Goal: Task Accomplishment & Management: Complete application form

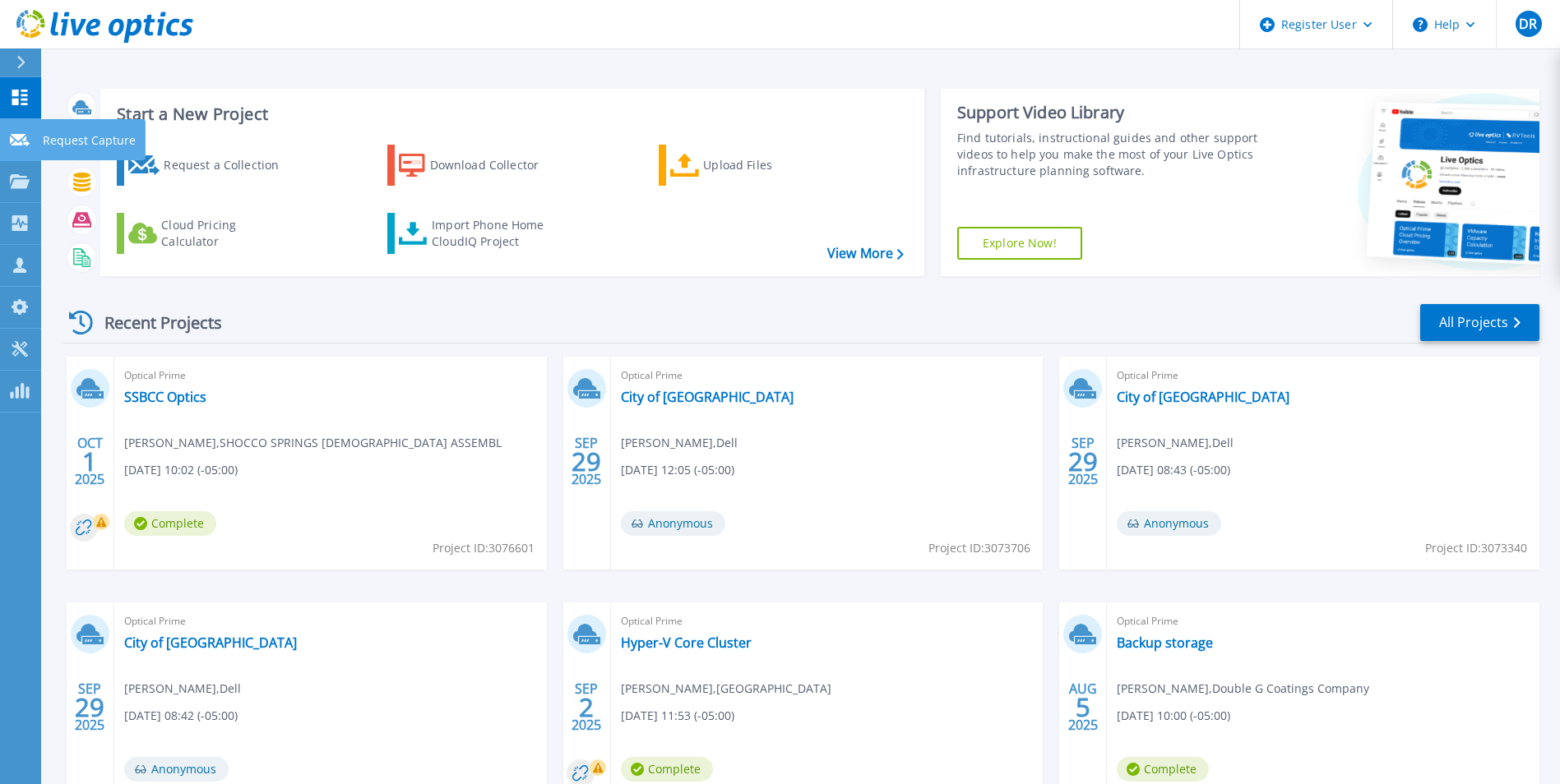
click at [20, 137] on icon at bounding box center [19, 140] width 19 height 13
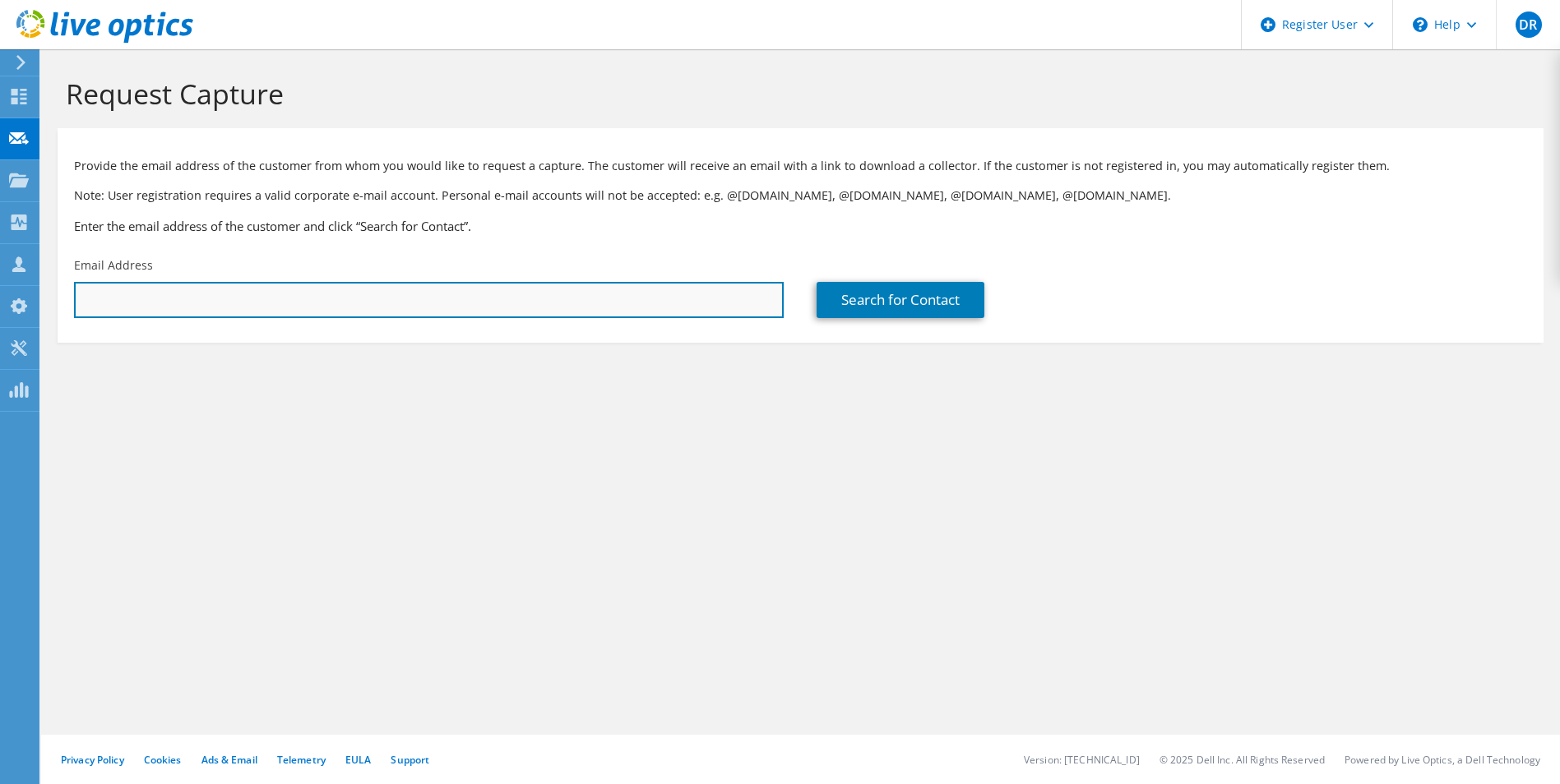
click at [213, 284] on input "text" at bounding box center [429, 300] width 710 height 36
paste input "s-jones@dnusinc.com"
type input "s-jones@dnusinc.com"
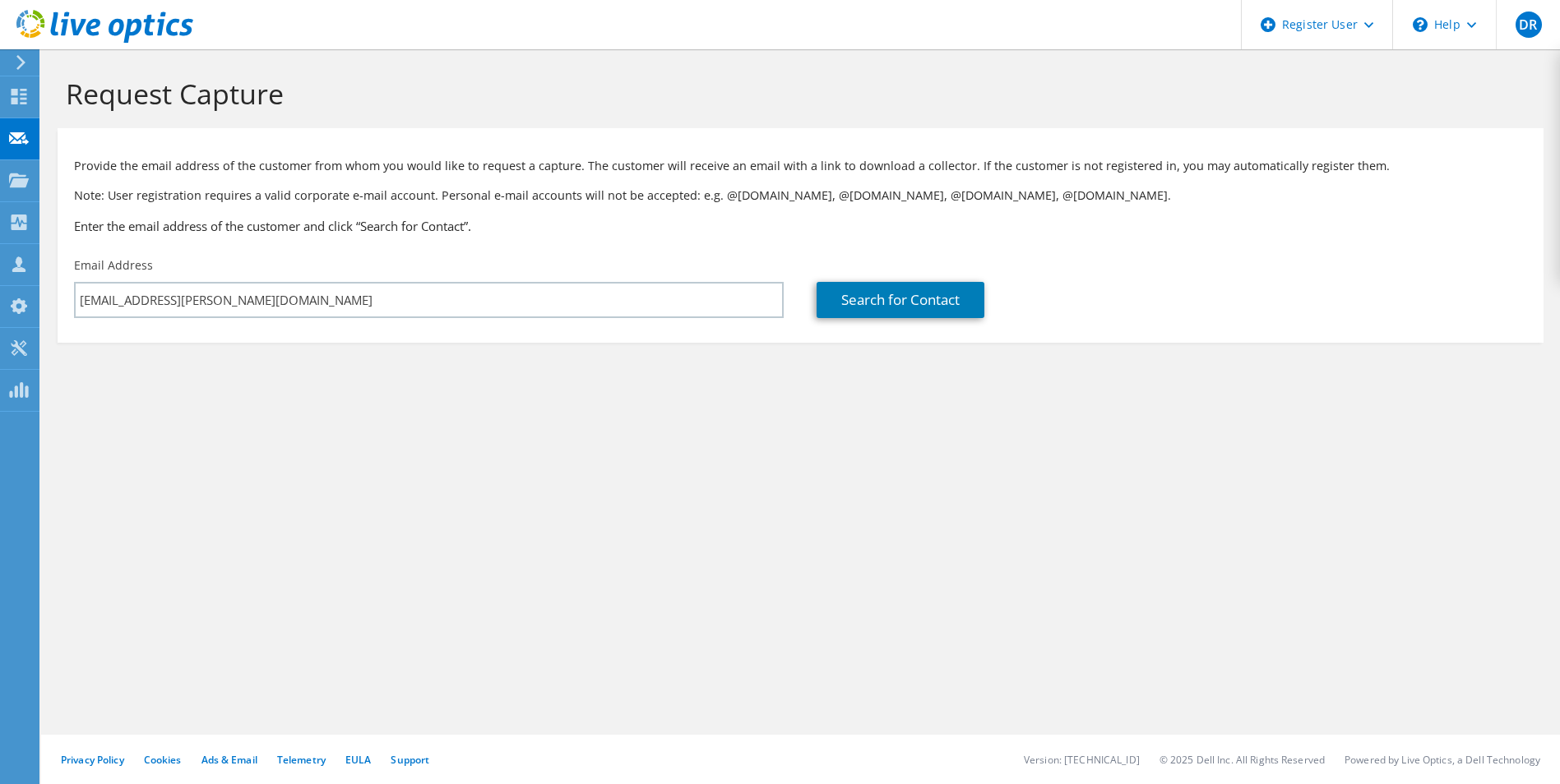
click at [734, 445] on div "Request Capture Provide the email address of the customer from whom you would l…" at bounding box center [800, 416] width 1519 height 735
click at [859, 304] on link "Search for Contact" at bounding box center [900, 300] width 168 height 36
type input "DaikyoNishikawa USA Inc"
type input "Scott"
type input "Jones"
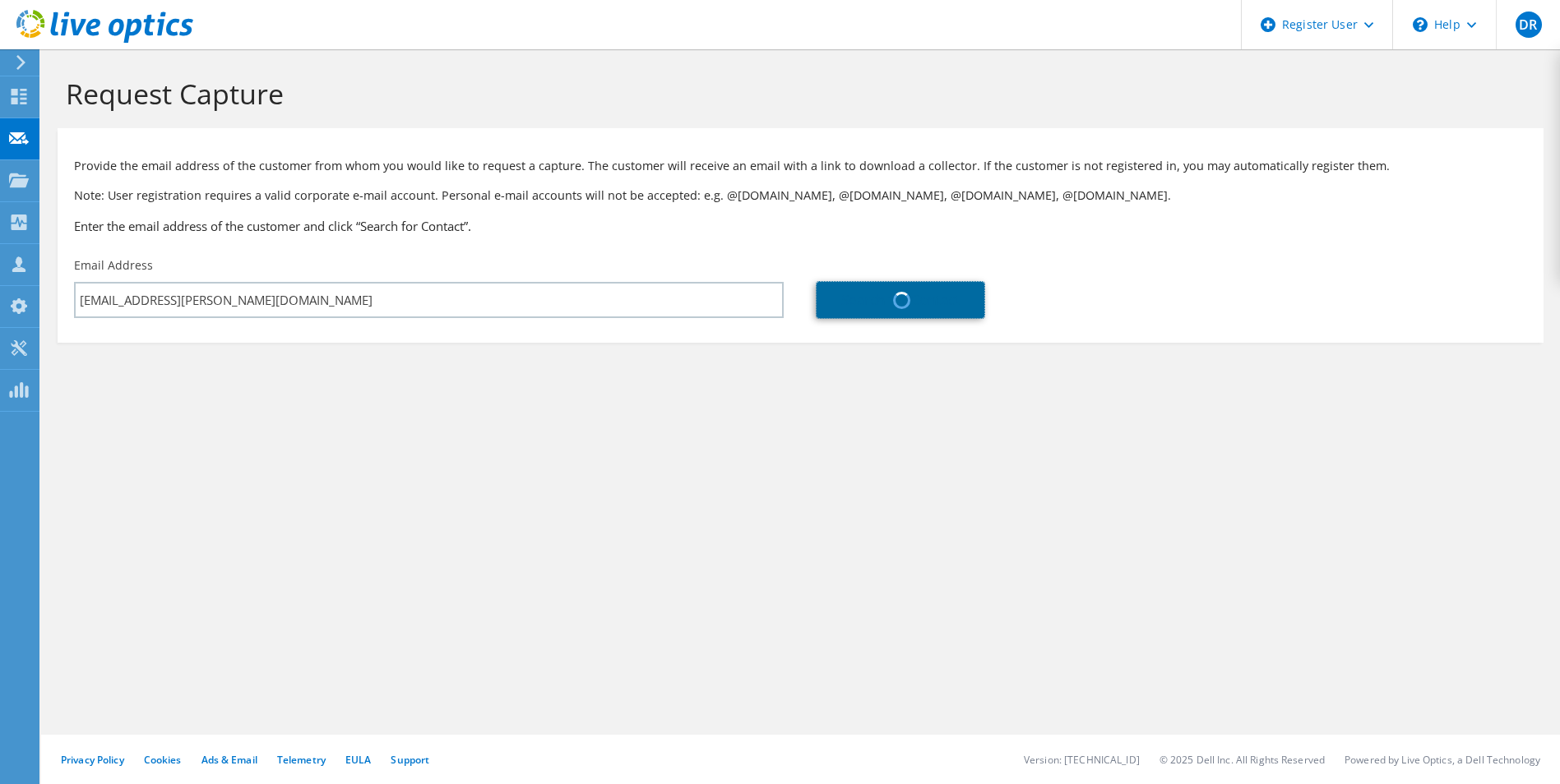
type input "[GEOGRAPHIC_DATA]"
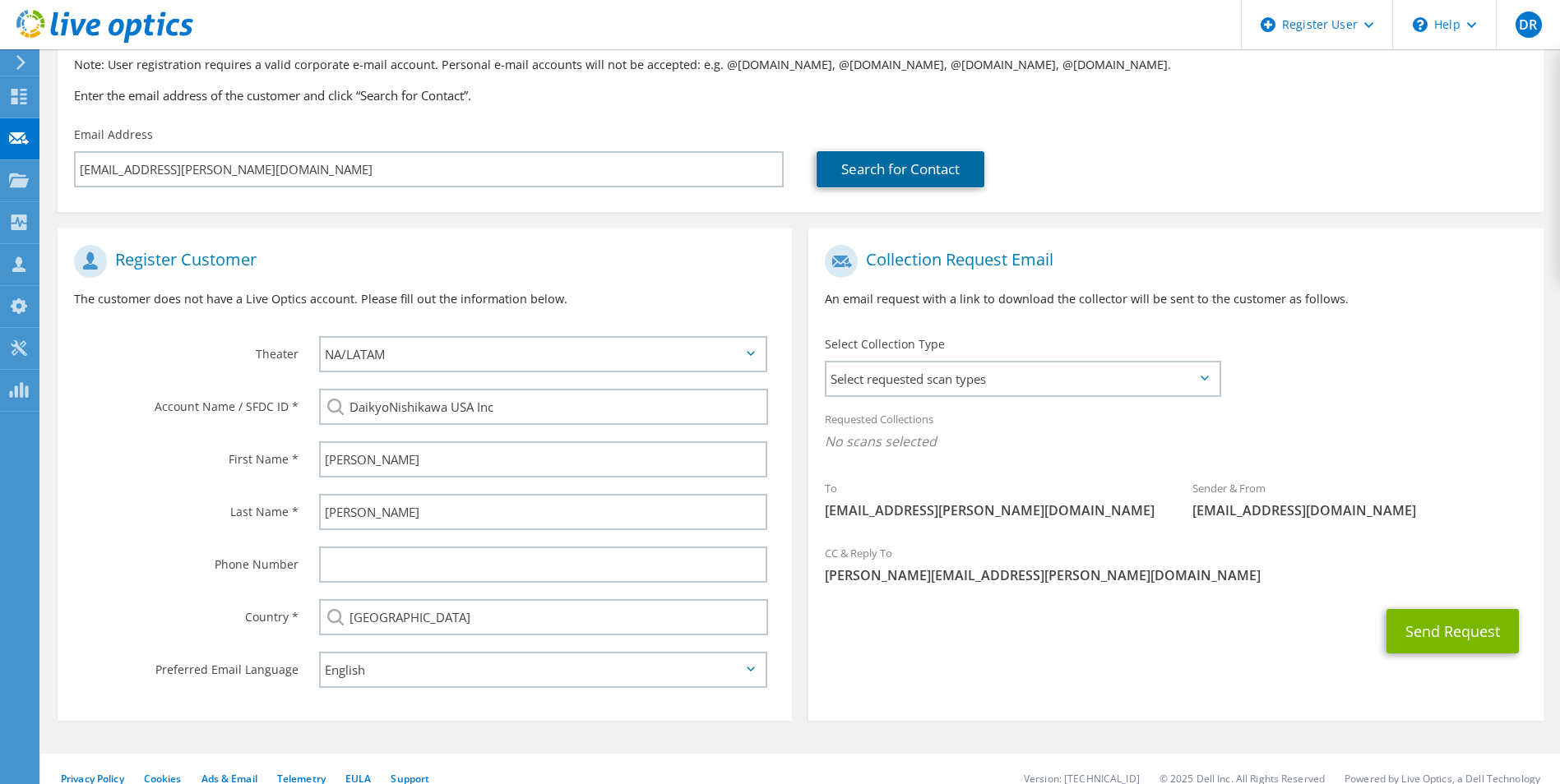
scroll to position [150, 0]
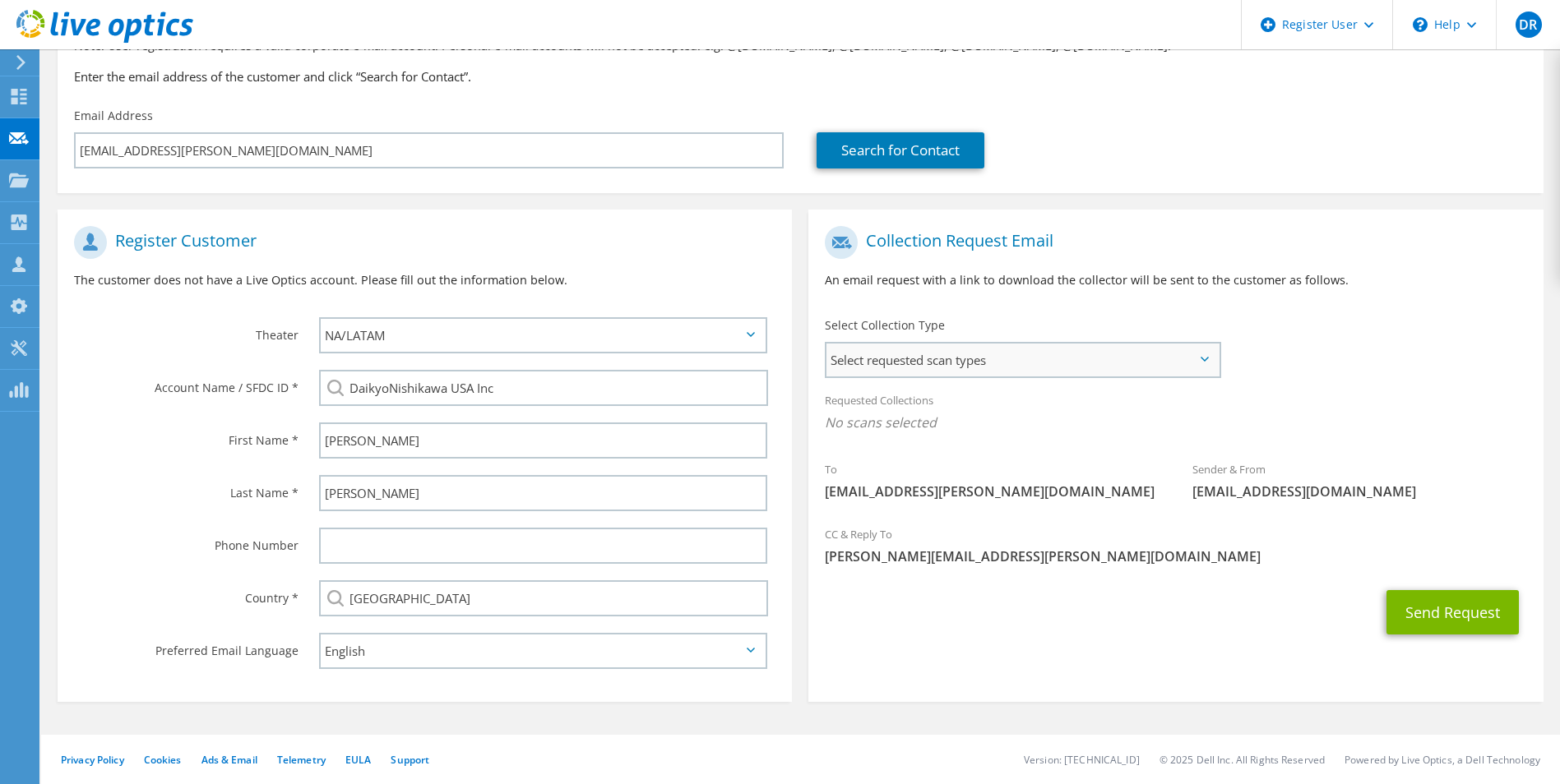
click at [858, 359] on span "Select requested scan types" at bounding box center [1022, 360] width 391 height 33
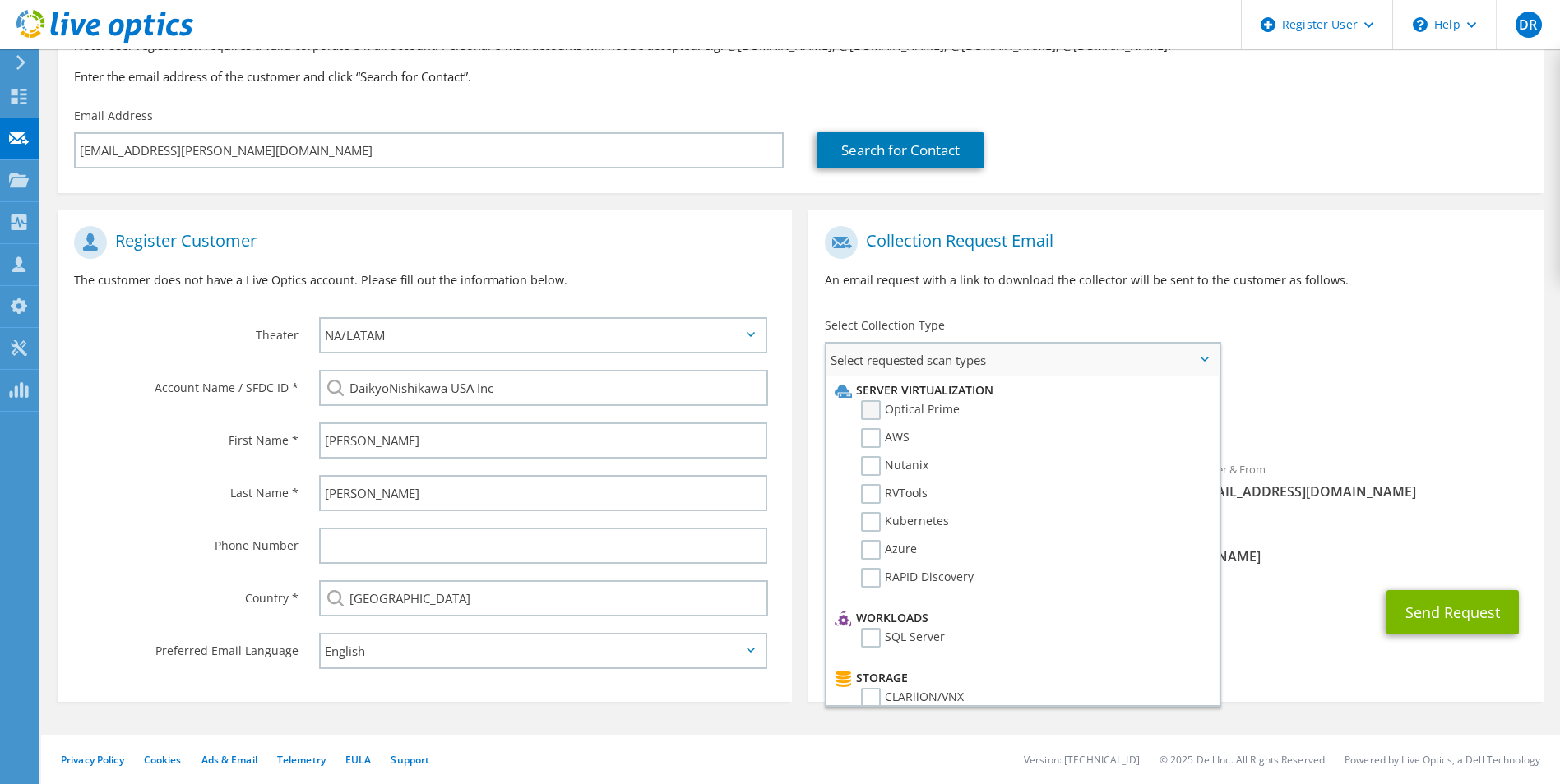
click at [870, 411] on label "Optical Prime" at bounding box center [910, 410] width 99 height 19
click at [0, 0] on input "Optical Prime" at bounding box center [0, 0] width 0 height 0
click at [1199, 359] on span "Select requested scan types" at bounding box center [1022, 360] width 391 height 33
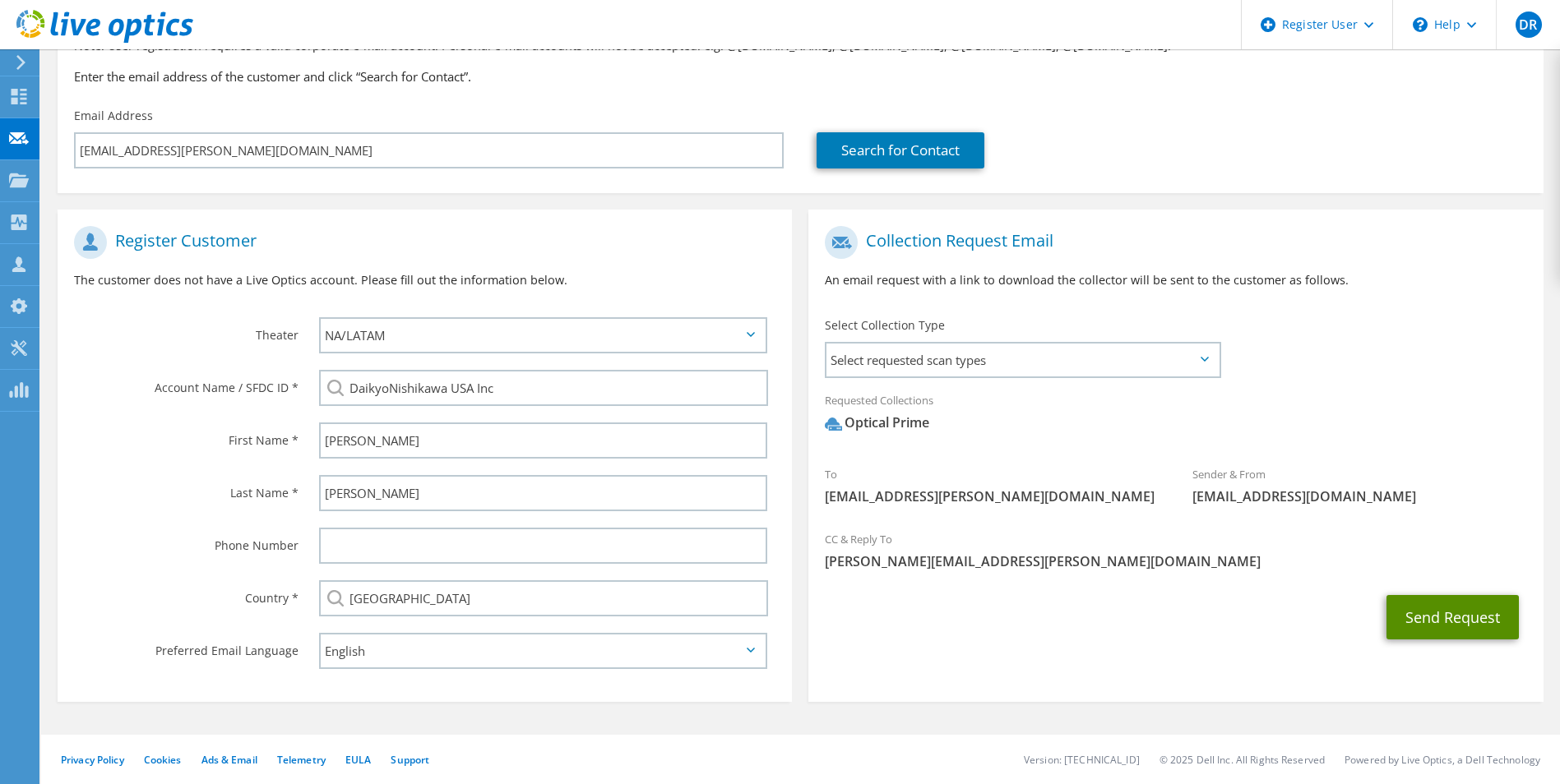
click at [1480, 621] on button "Send Request" at bounding box center [1453, 617] width 133 height 45
